Goal: Task Accomplishment & Management: Manage account settings

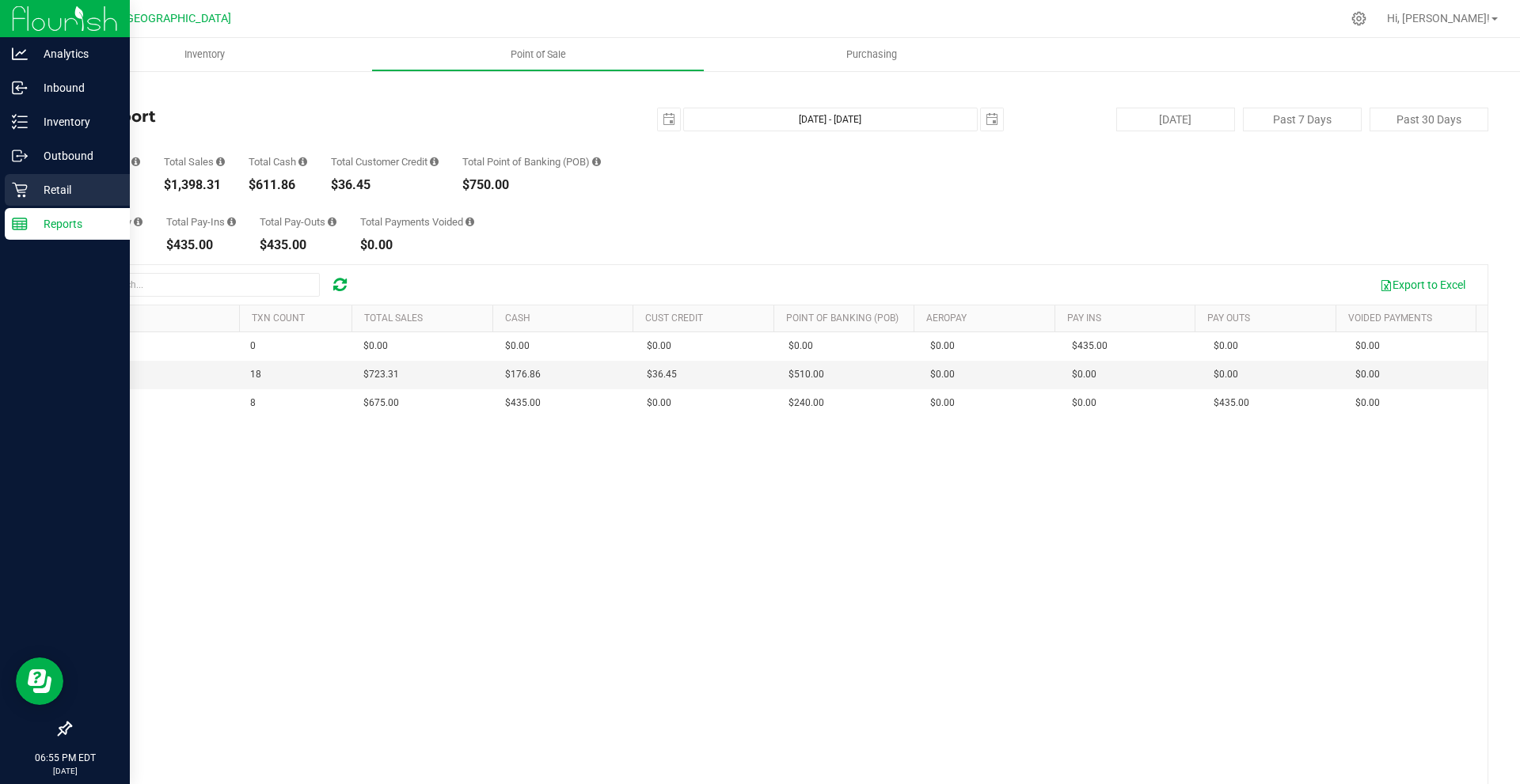
click at [49, 191] on p "Retail" at bounding box center [75, 190] width 95 height 19
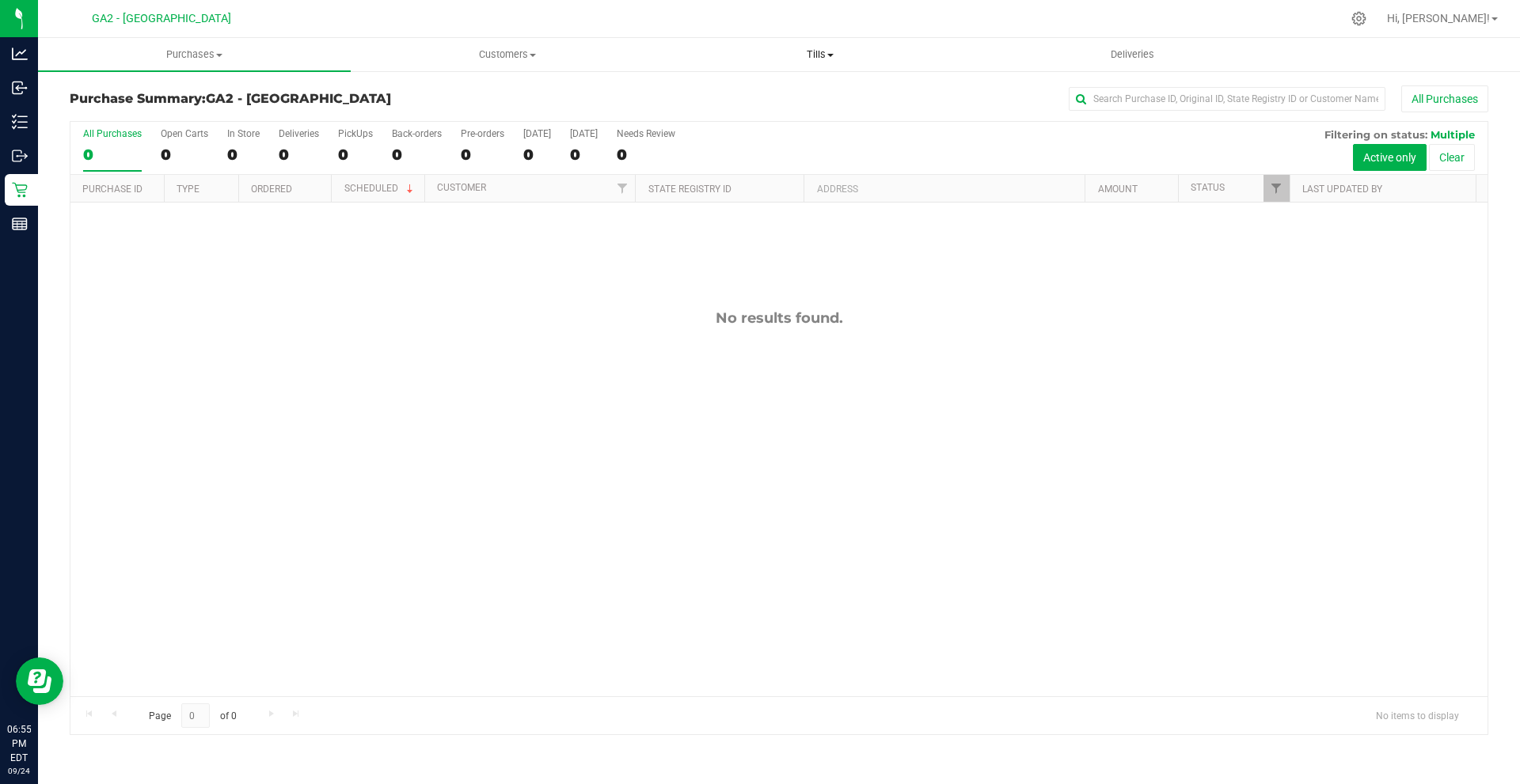
click at [840, 60] on span "Tills" at bounding box center [819, 55] width 311 height 14
click at [764, 94] on span "Manage tills" at bounding box center [716, 95] width 107 height 14
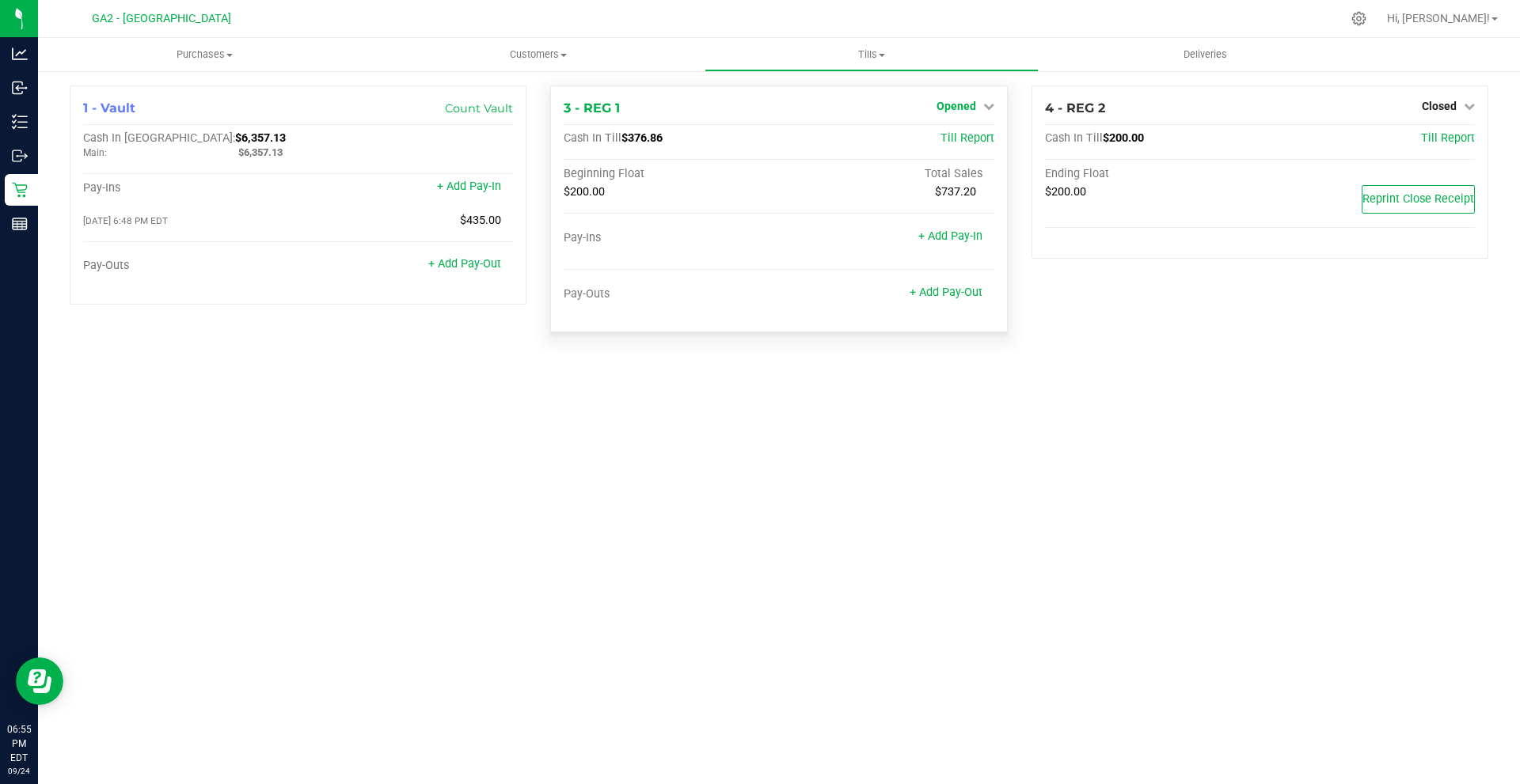
click at [977, 101] on link "Opened" at bounding box center [965, 106] width 58 height 13
click at [976, 133] on link "Close Till" at bounding box center [958, 139] width 42 height 13
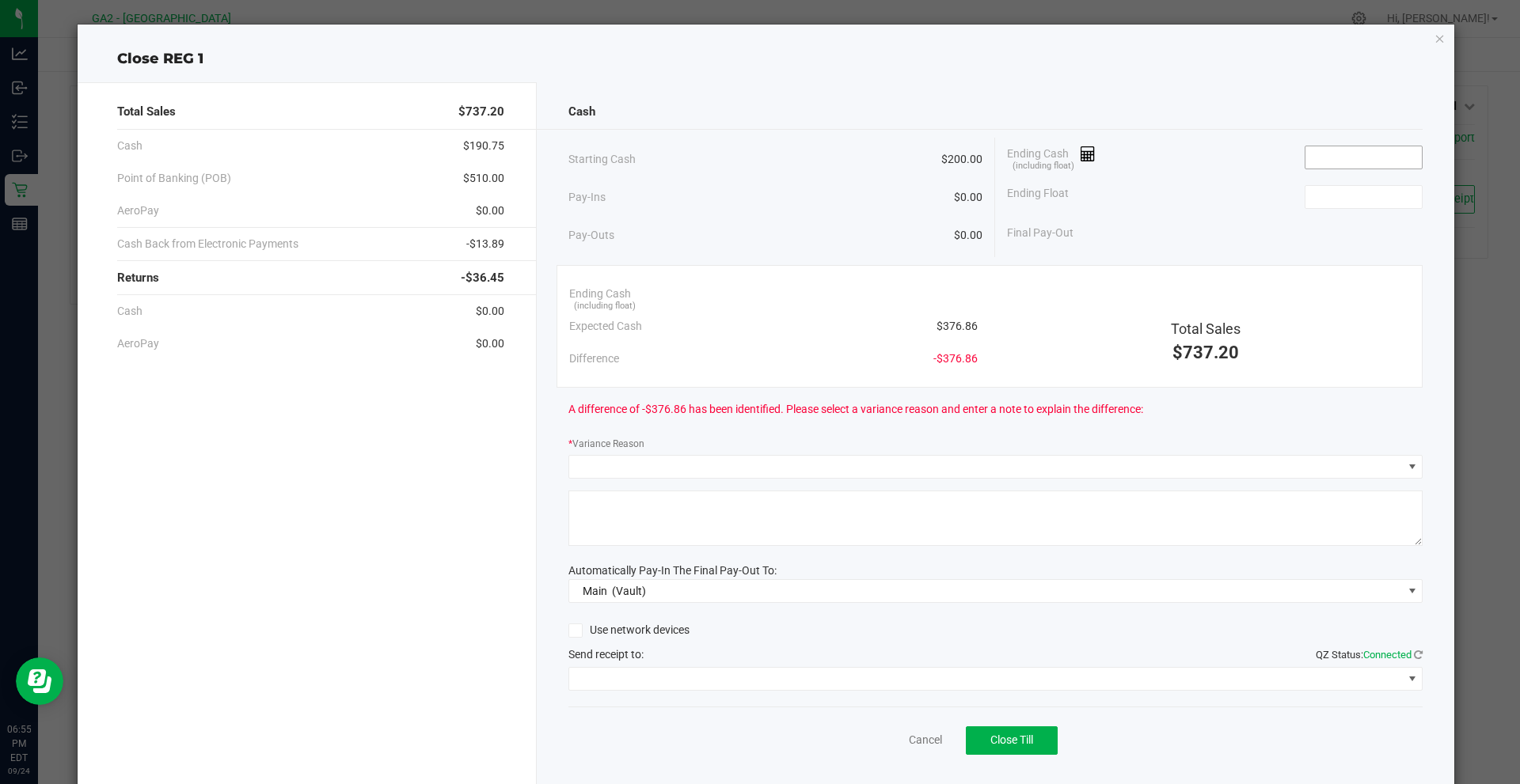
click at [1368, 160] on input at bounding box center [1363, 158] width 116 height 23
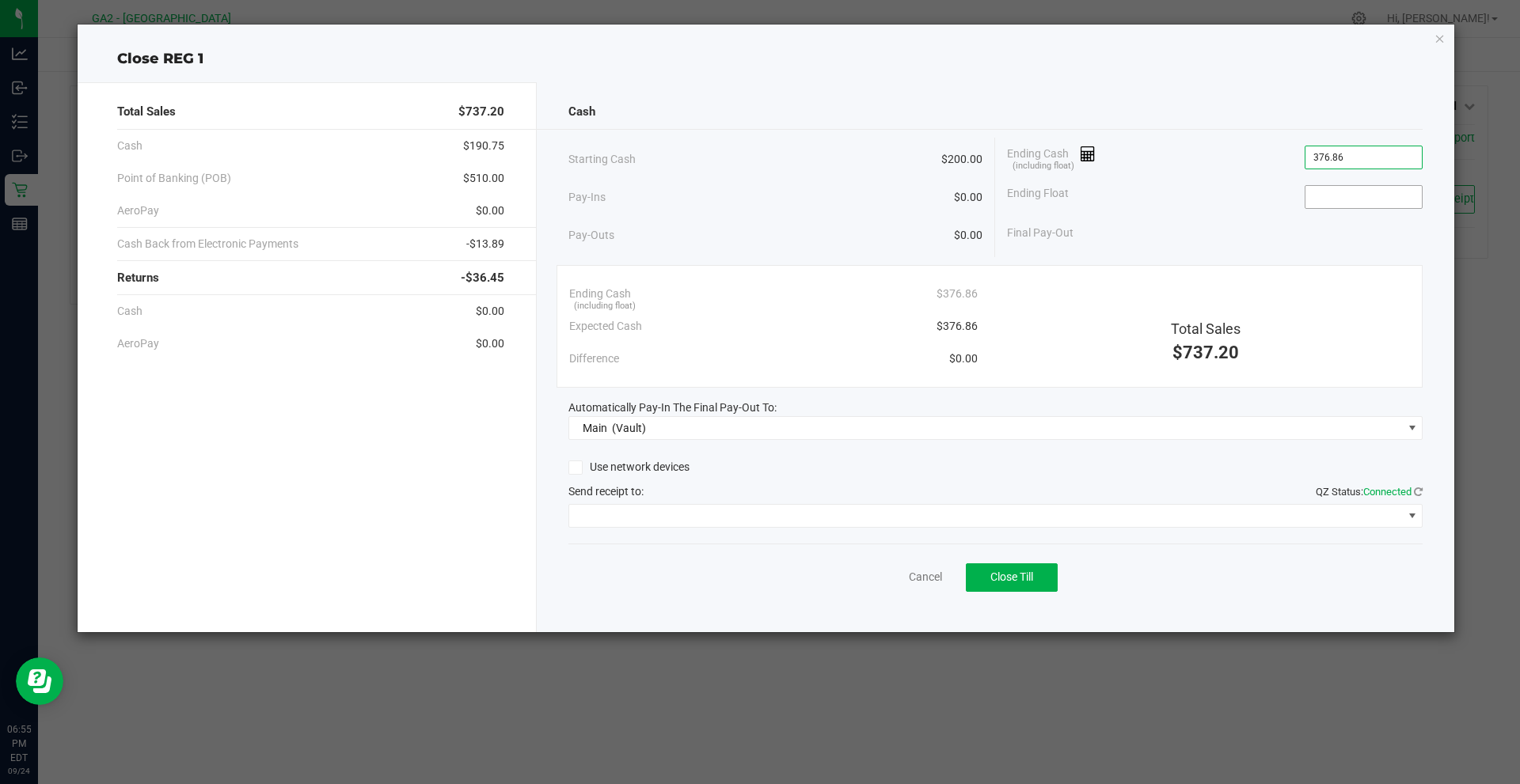
type input "$376.86"
click at [1361, 188] on input at bounding box center [1363, 198] width 116 height 23
type input "$200.00"
click at [1284, 249] on div "Final Pay-Out $176.86" at bounding box center [1215, 232] width 416 height 32
click at [1174, 589] on div "Cancel Close Till" at bounding box center [996, 573] width 854 height 61
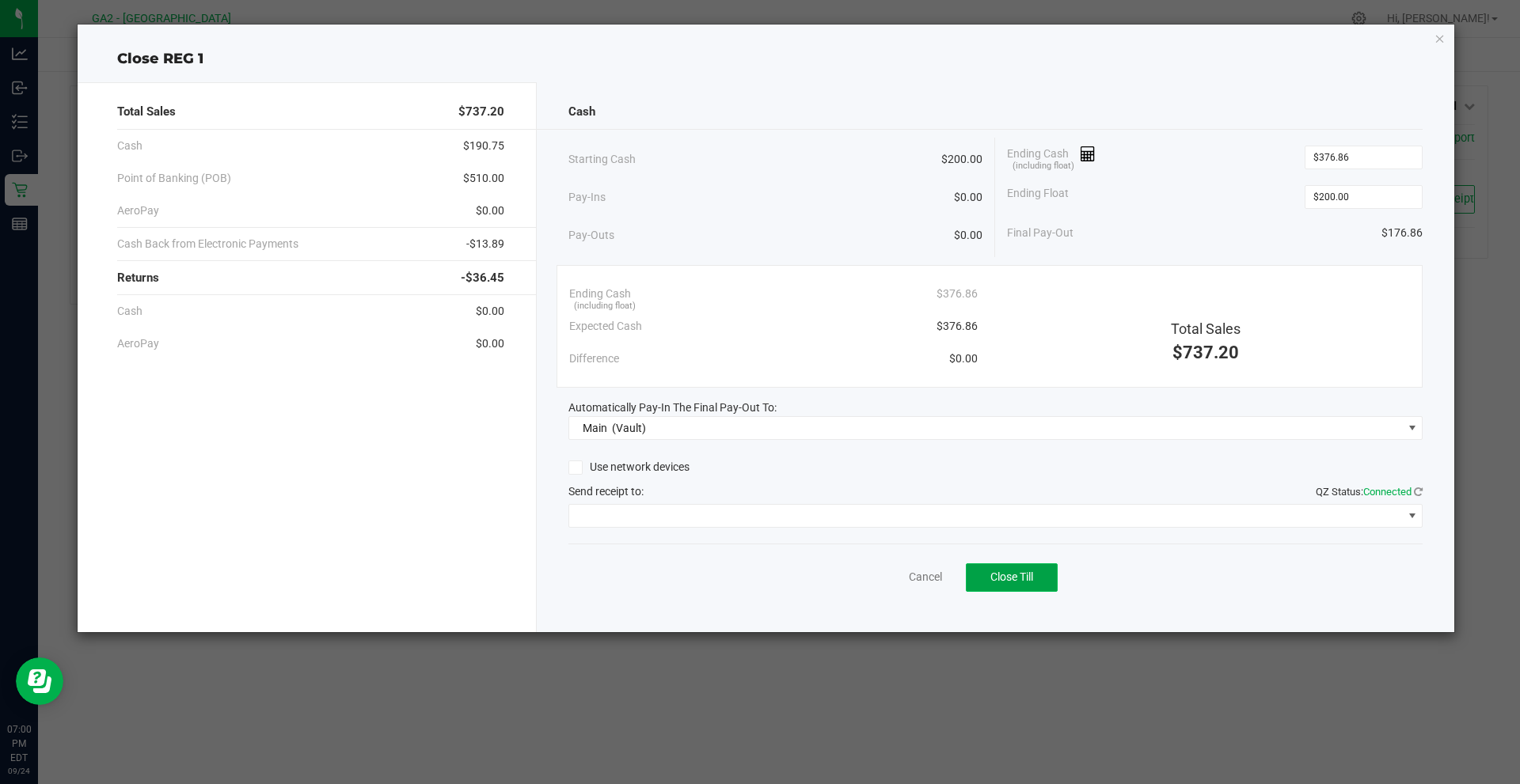
click at [1030, 580] on span "Close Till" at bounding box center [1011, 577] width 42 height 13
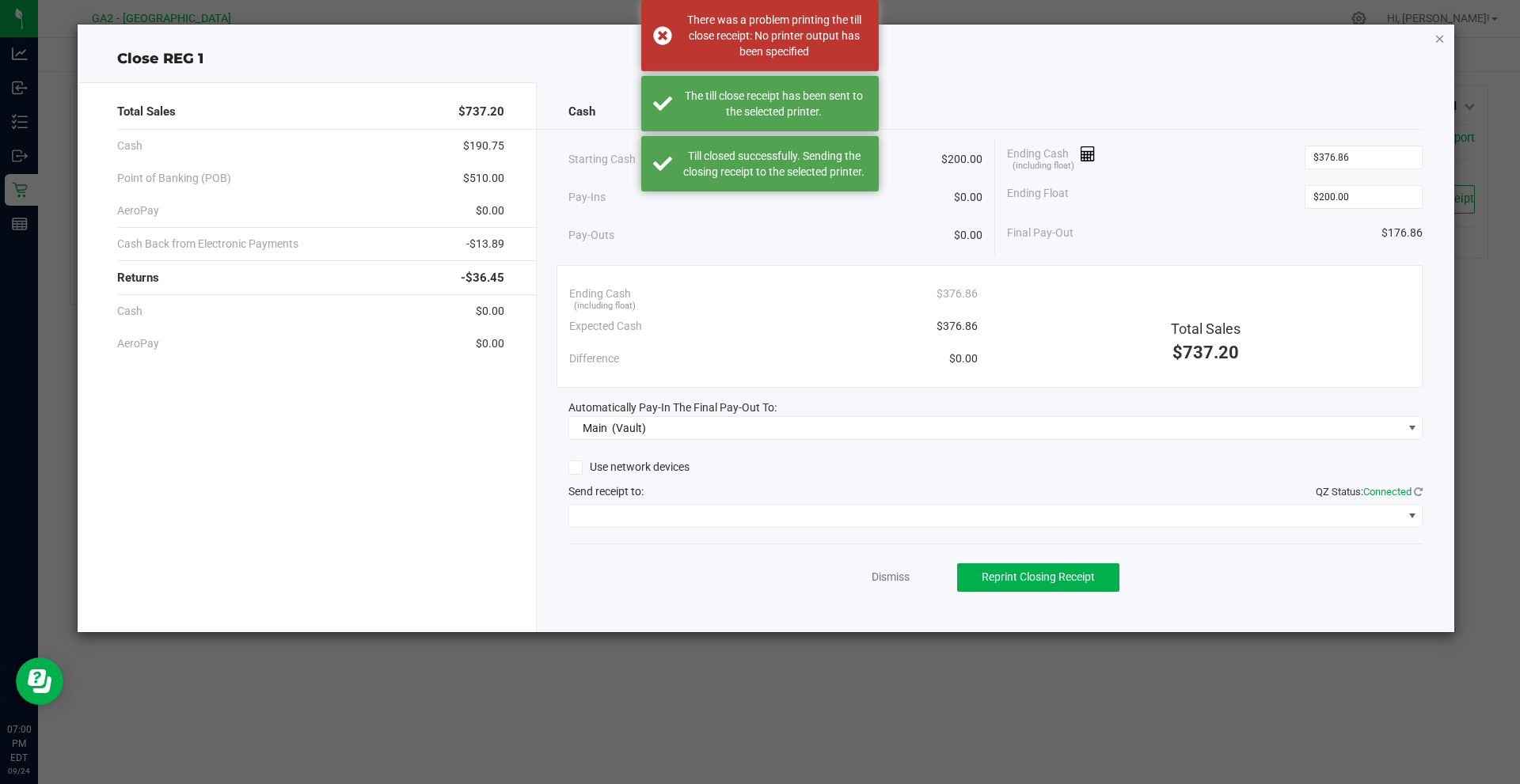
click at [1436, 38] on icon "button" at bounding box center [1439, 38] width 11 height 19
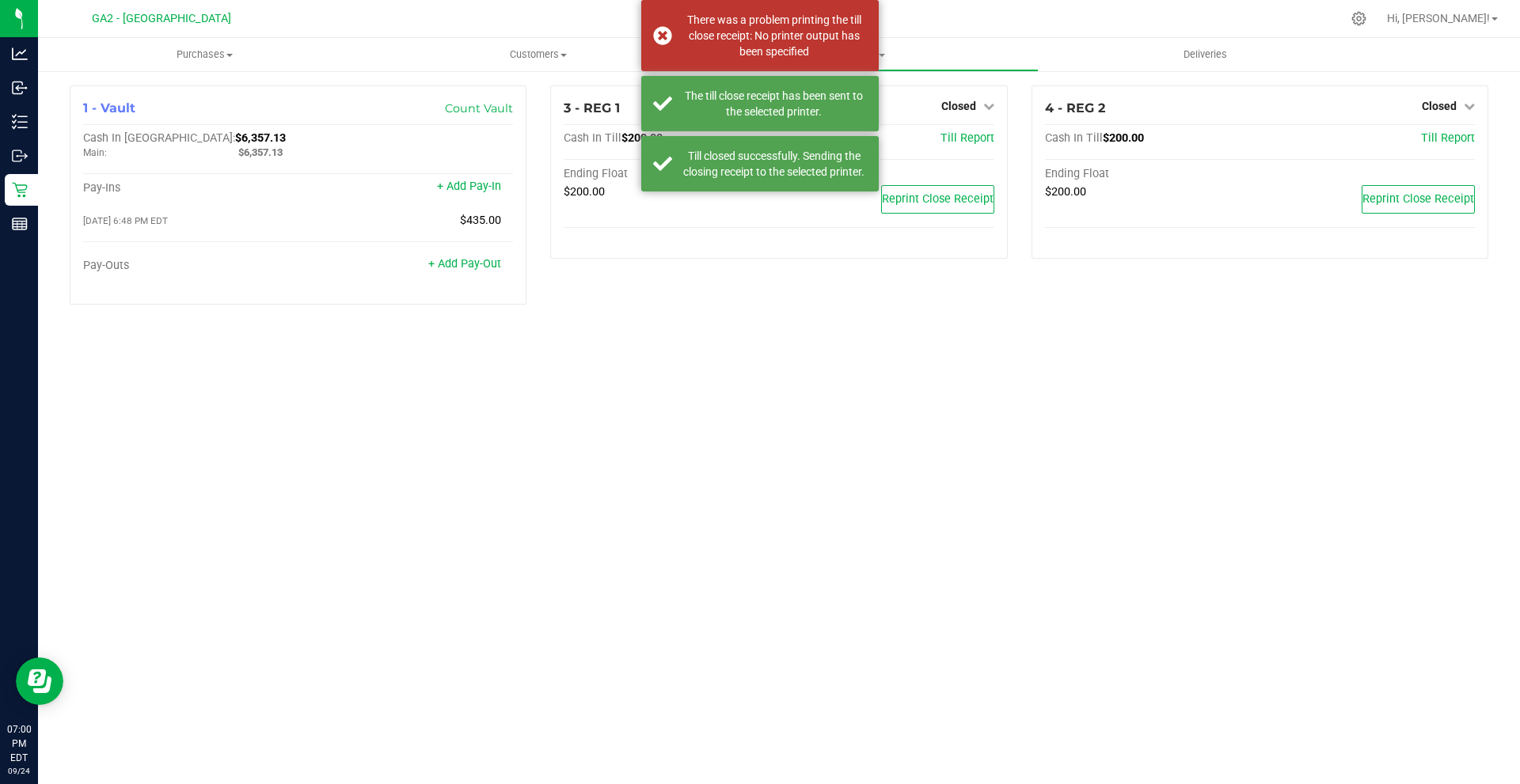
click at [836, 411] on div "Purchases Summary of purchases Fulfillment All purchases Customers All customer…" at bounding box center [779, 411] width 1482 height 746
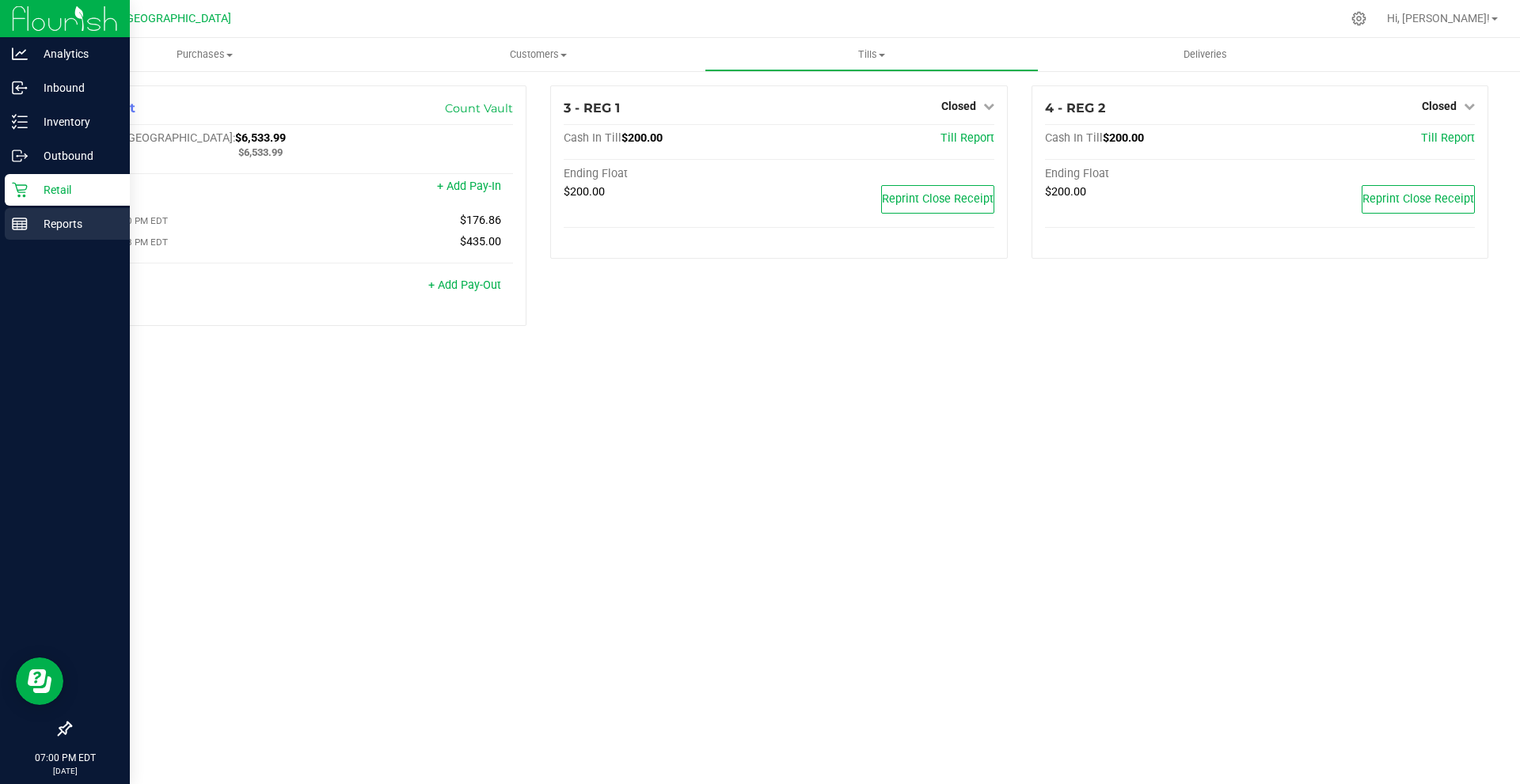
click at [55, 223] on p "Reports" at bounding box center [75, 224] width 95 height 19
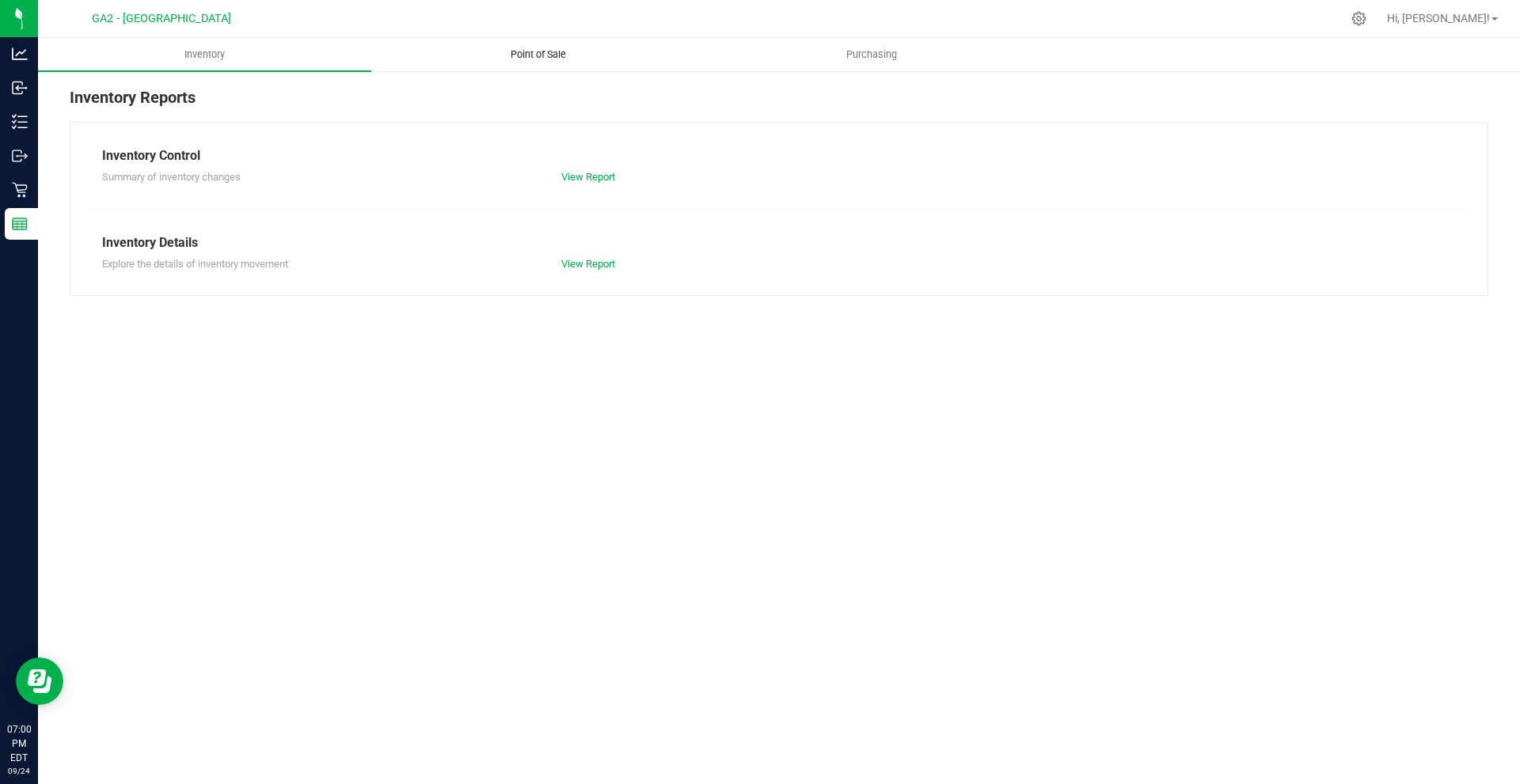
click at [513, 43] on uib-tab-heading "Point of Sale" at bounding box center [537, 55] width 332 height 32
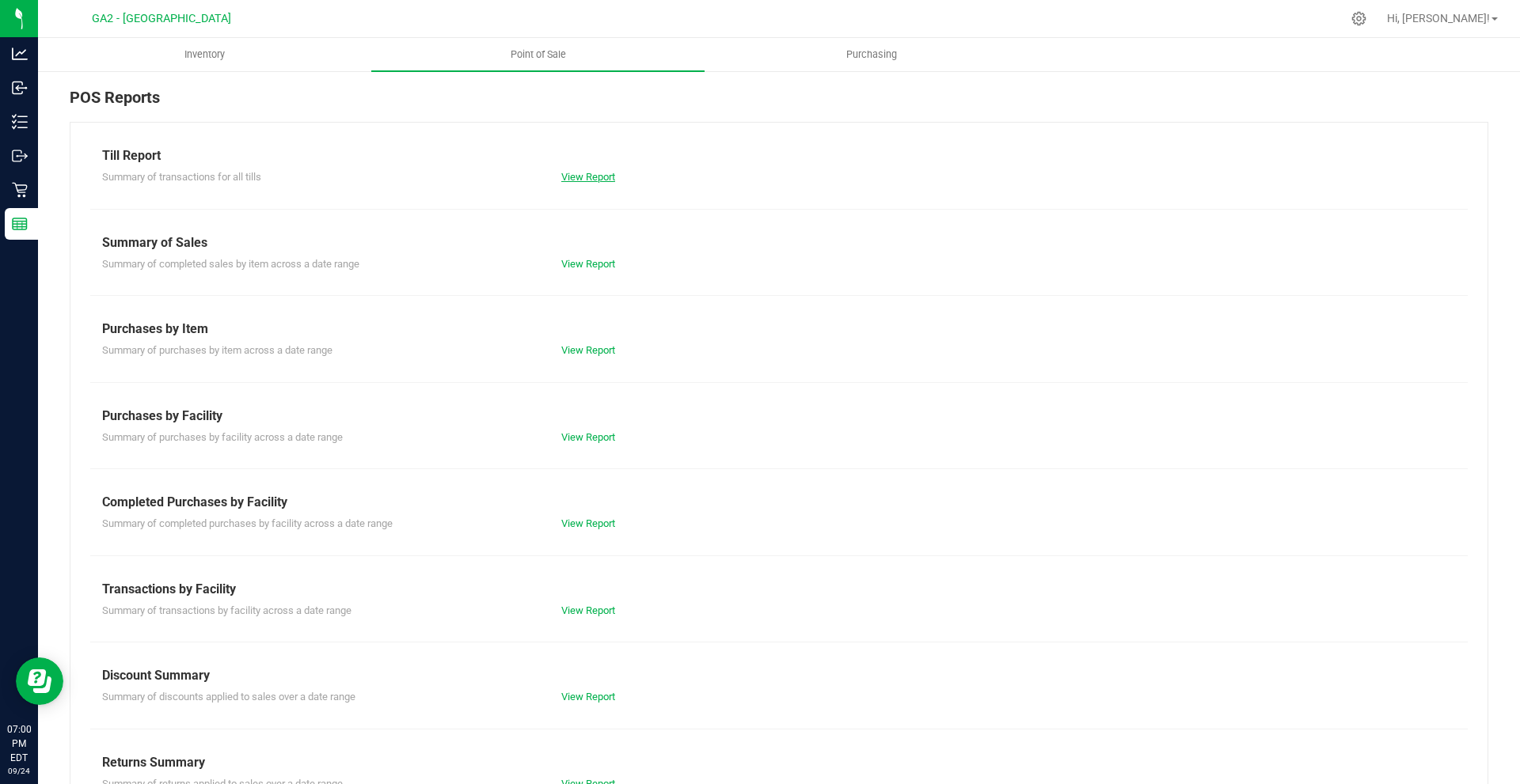
click at [588, 178] on link "View Report" at bounding box center [588, 177] width 54 height 12
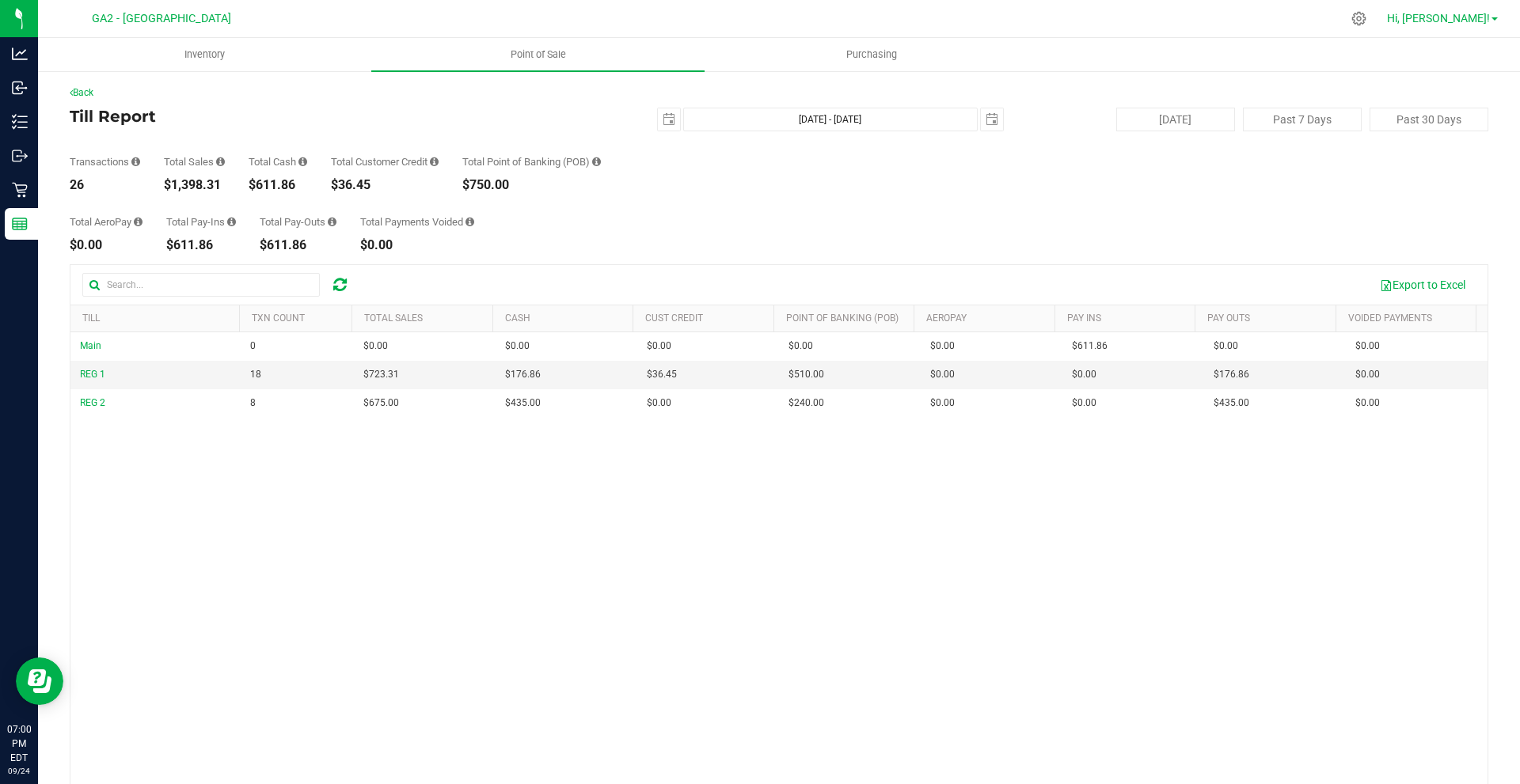
click at [1495, 22] on link "Hi, [PERSON_NAME]!" at bounding box center [1442, 18] width 123 height 16
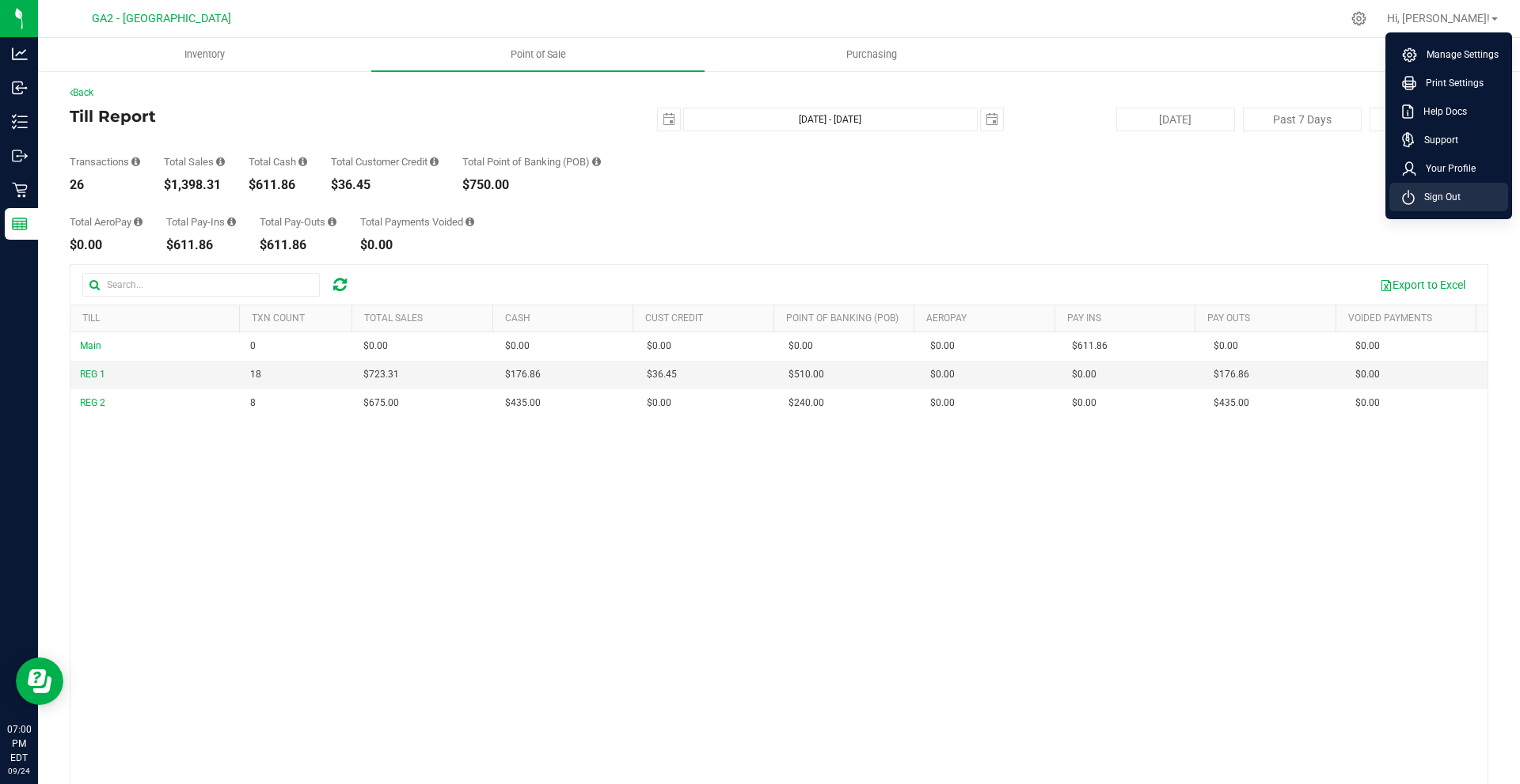
click at [1464, 192] on li "Sign Out" at bounding box center [1448, 197] width 119 height 29
